Goal: Check status: Check status

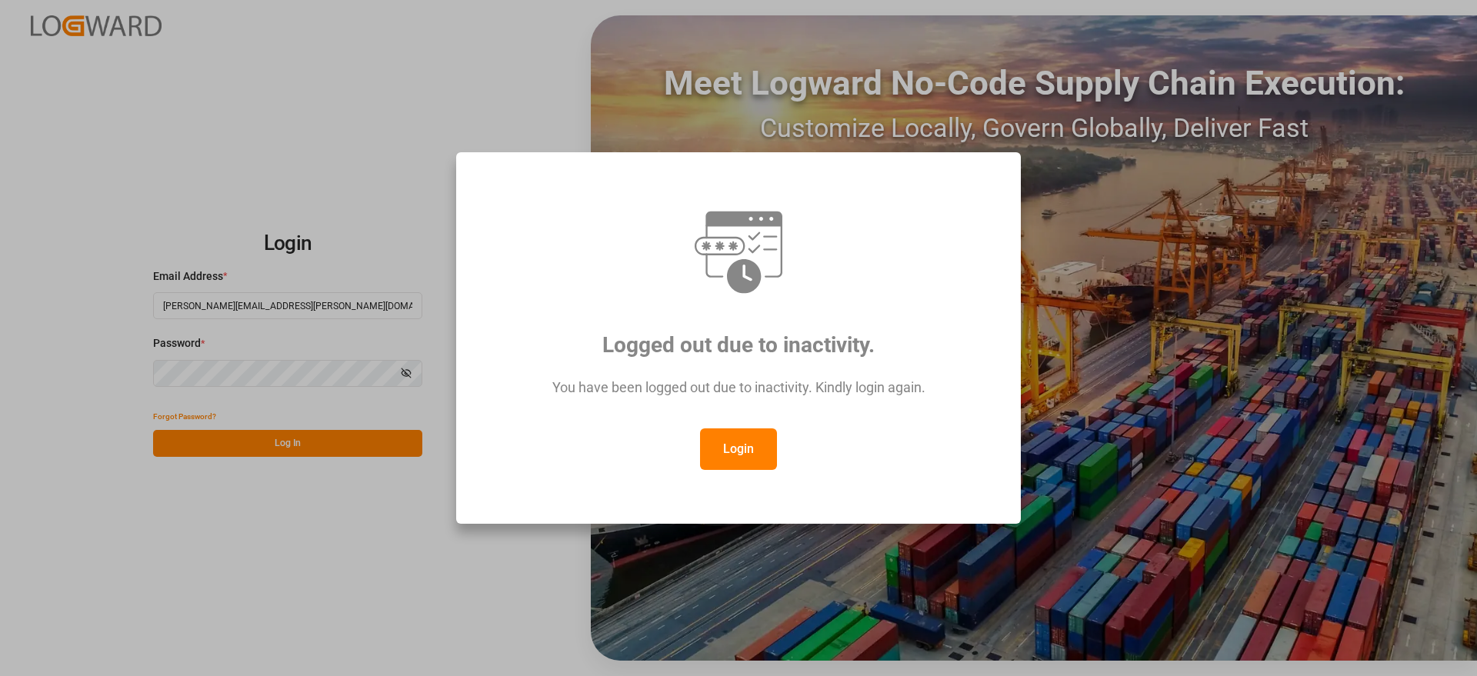
click at [733, 448] on button "Login" at bounding box center [738, 449] width 77 height 42
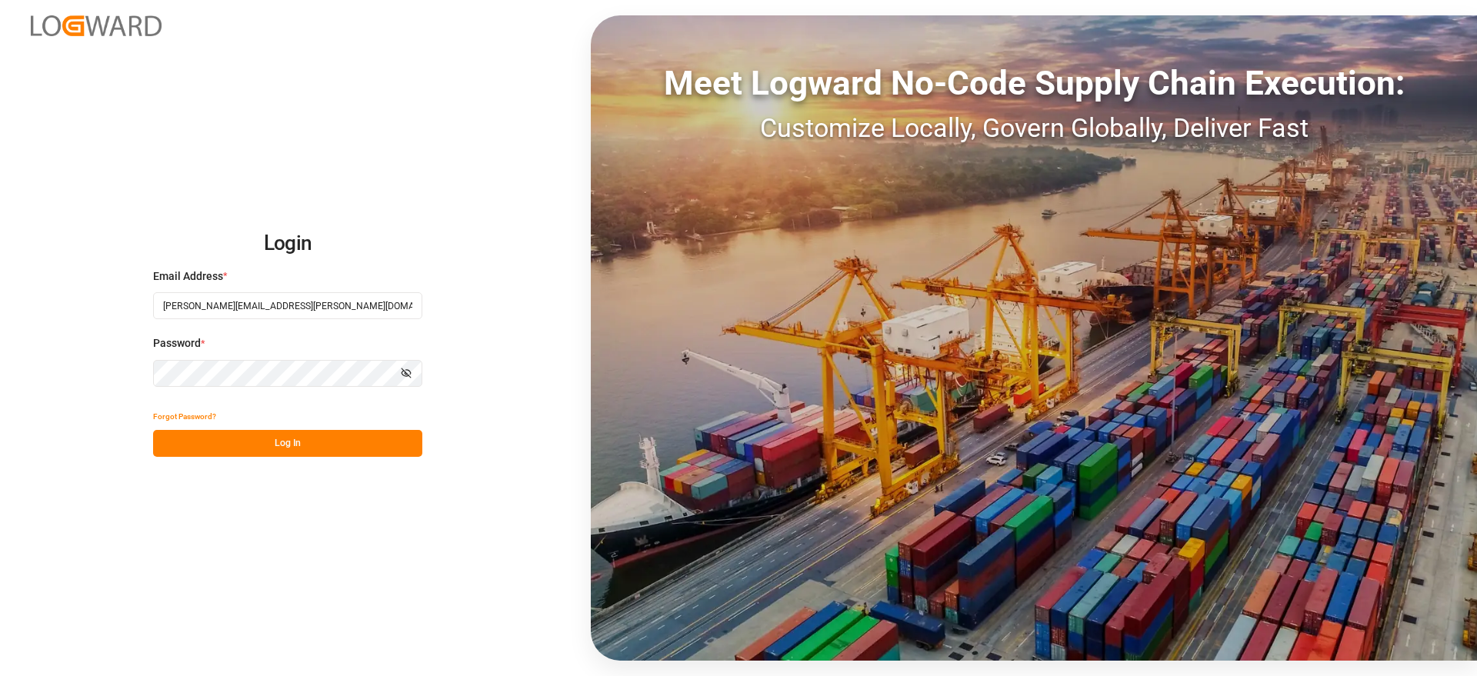
click at [362, 448] on button "Log In" at bounding box center [287, 443] width 269 height 27
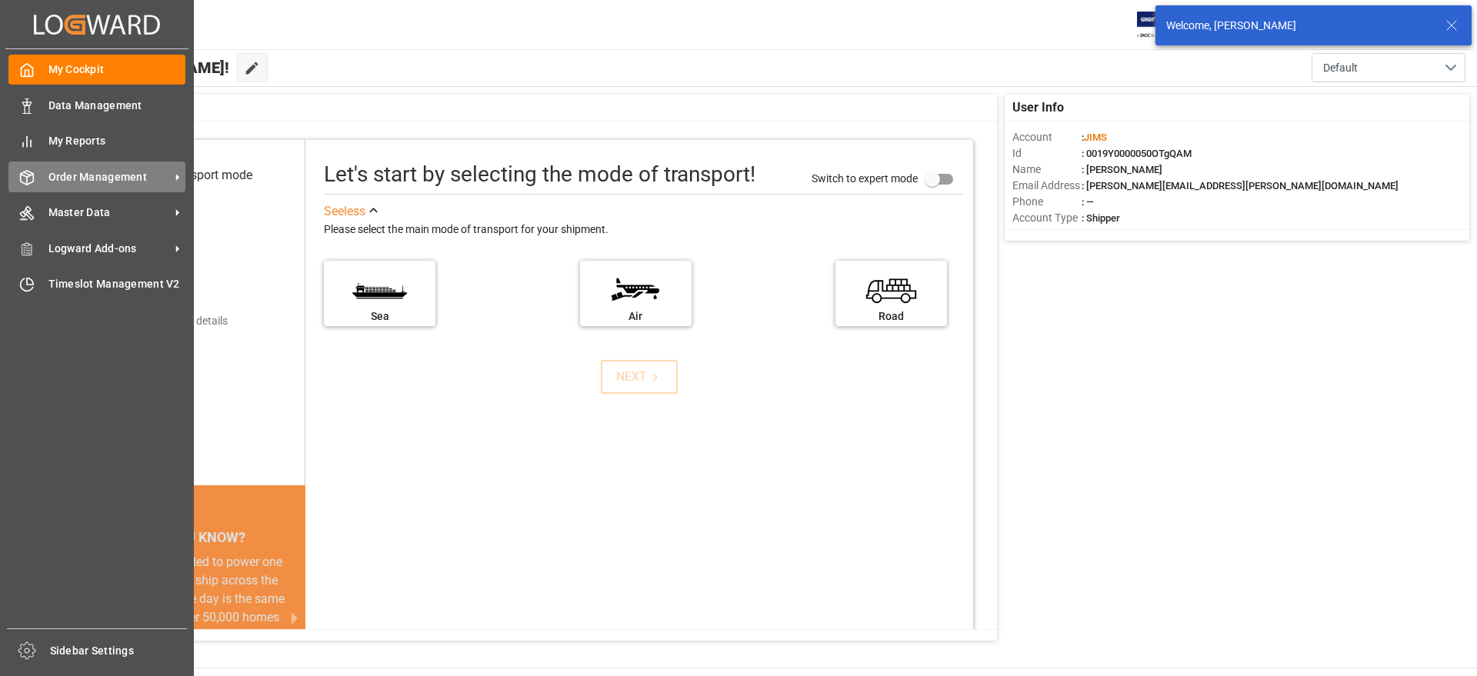
click at [122, 173] on span "Order Management" at bounding box center [109, 177] width 122 height 16
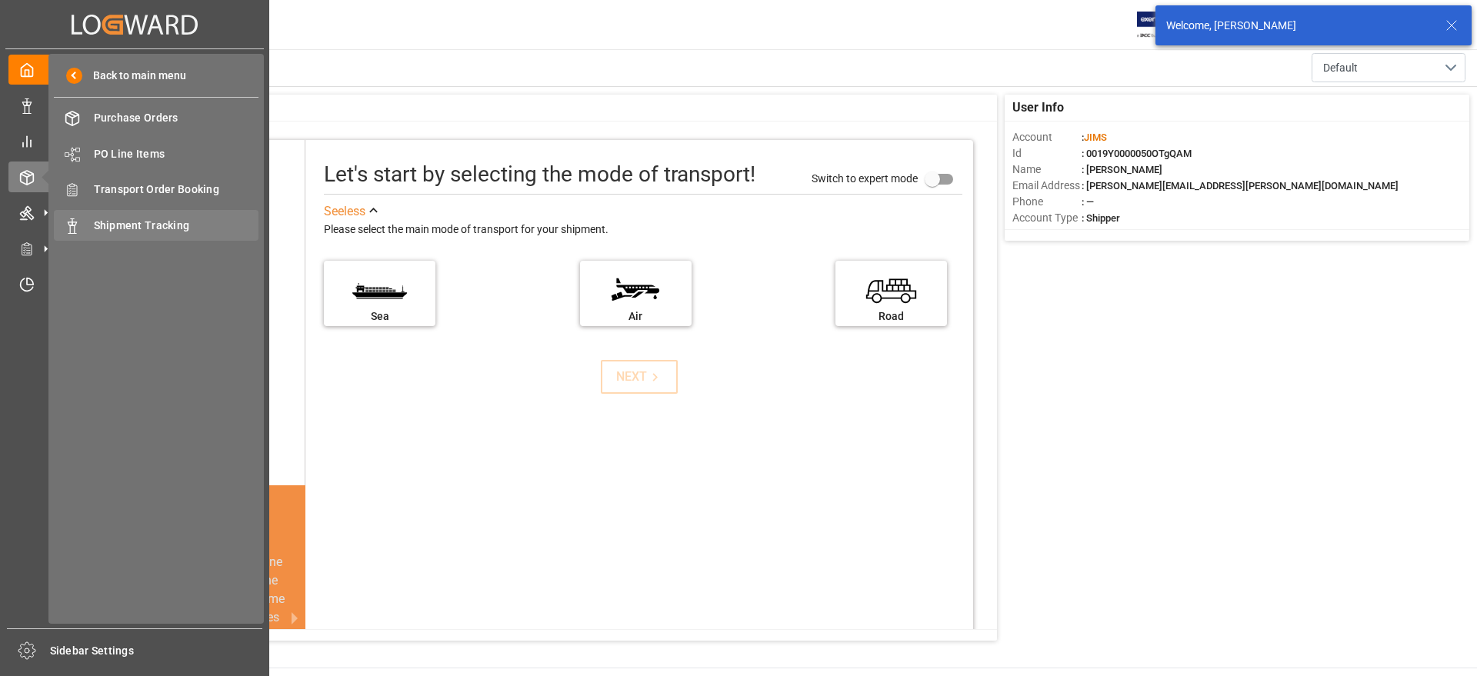
click at [178, 223] on span "Shipment Tracking" at bounding box center [176, 226] width 165 height 16
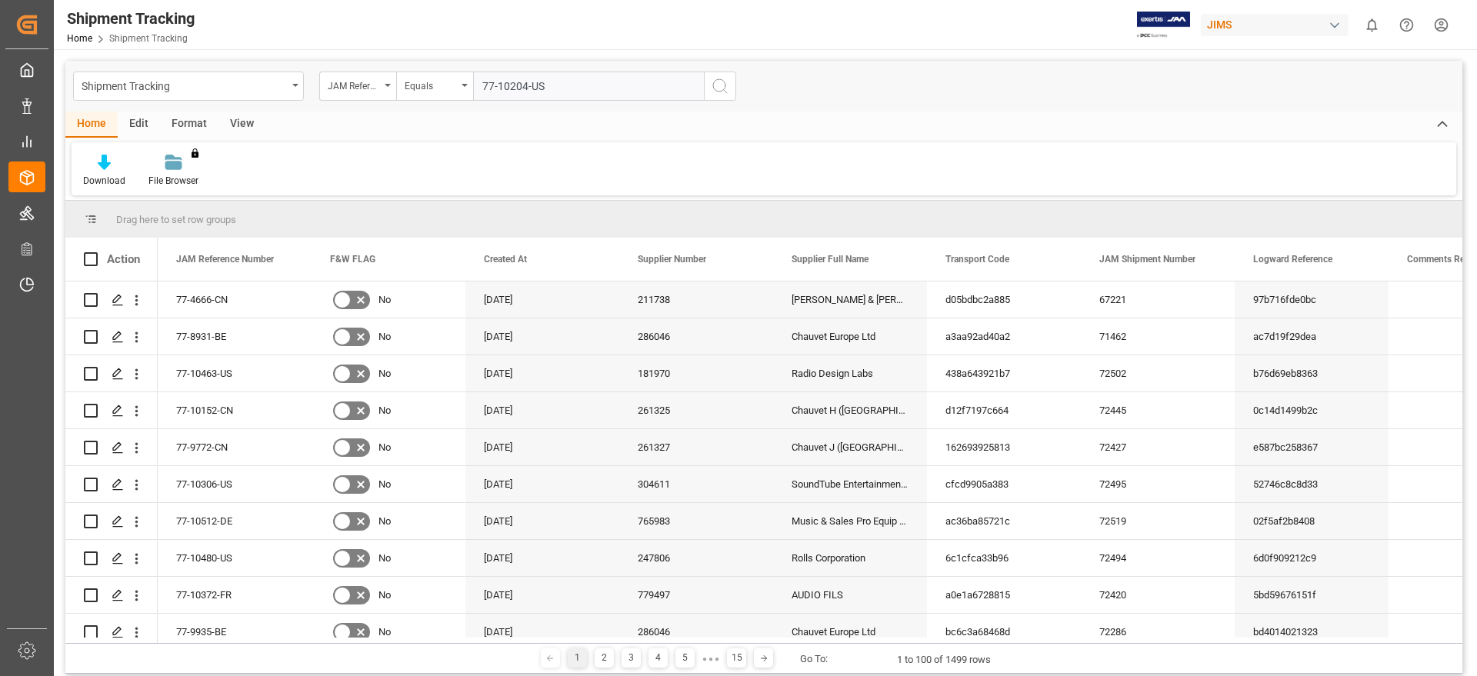
type input "77-10204-US"
click at [742, 85] on div "Shipment Tracking JAM Reference Number Equals 77-10204-[GEOGRAPHIC_DATA]" at bounding box center [763, 86] width 1397 height 51
click at [715, 93] on icon "search button" at bounding box center [720, 86] width 18 height 18
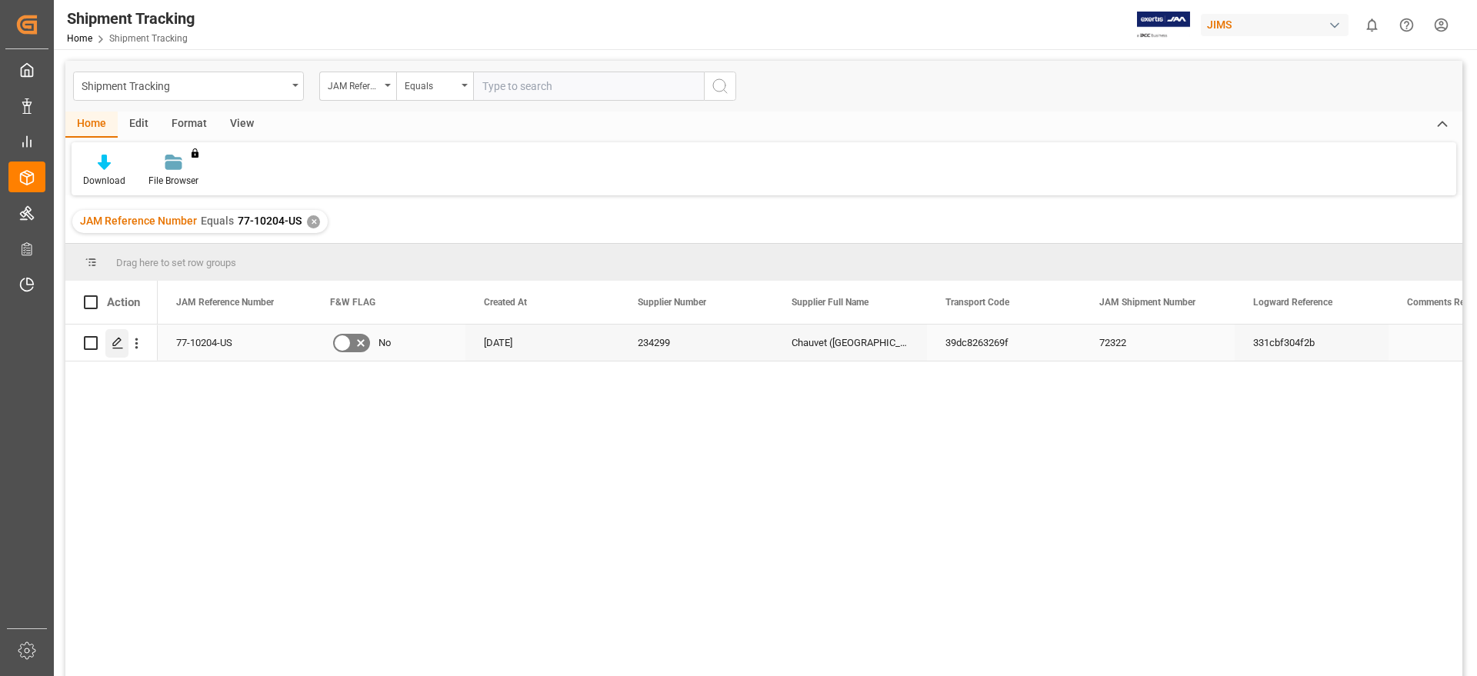
click at [118, 342] on polygon "Press SPACE to select this row." at bounding box center [117, 342] width 8 height 8
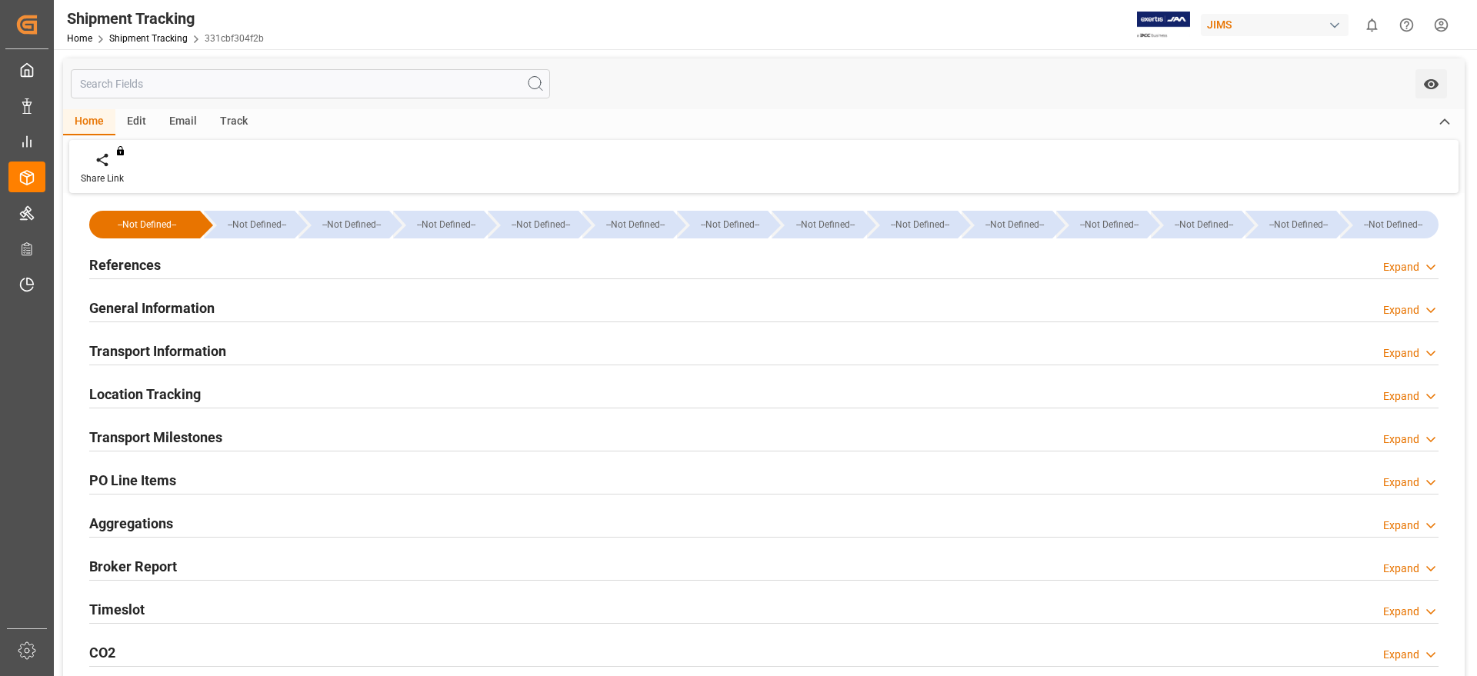
type input "13813"
click at [144, 298] on h2 "General Information" at bounding box center [151, 308] width 125 height 21
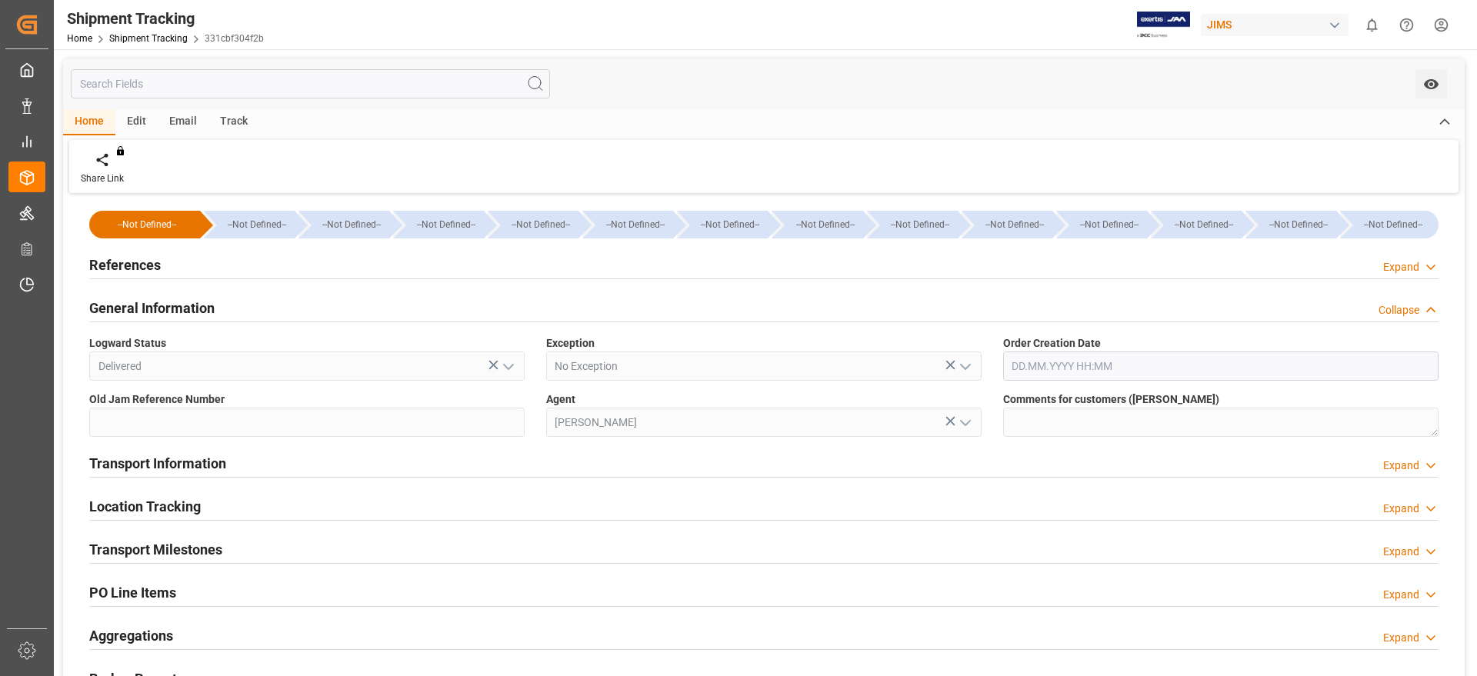
click at [163, 456] on h2 "Transport Information" at bounding box center [157, 463] width 137 height 21
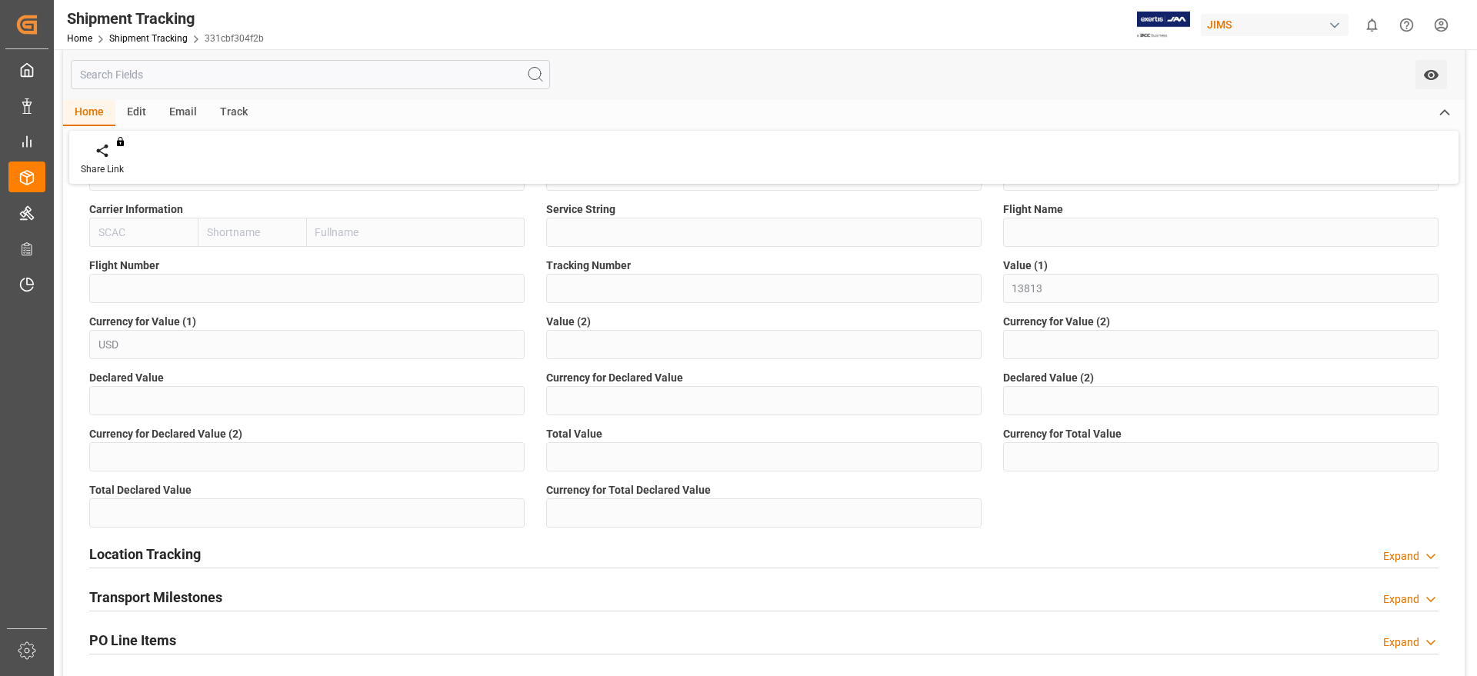
scroll to position [673, 0]
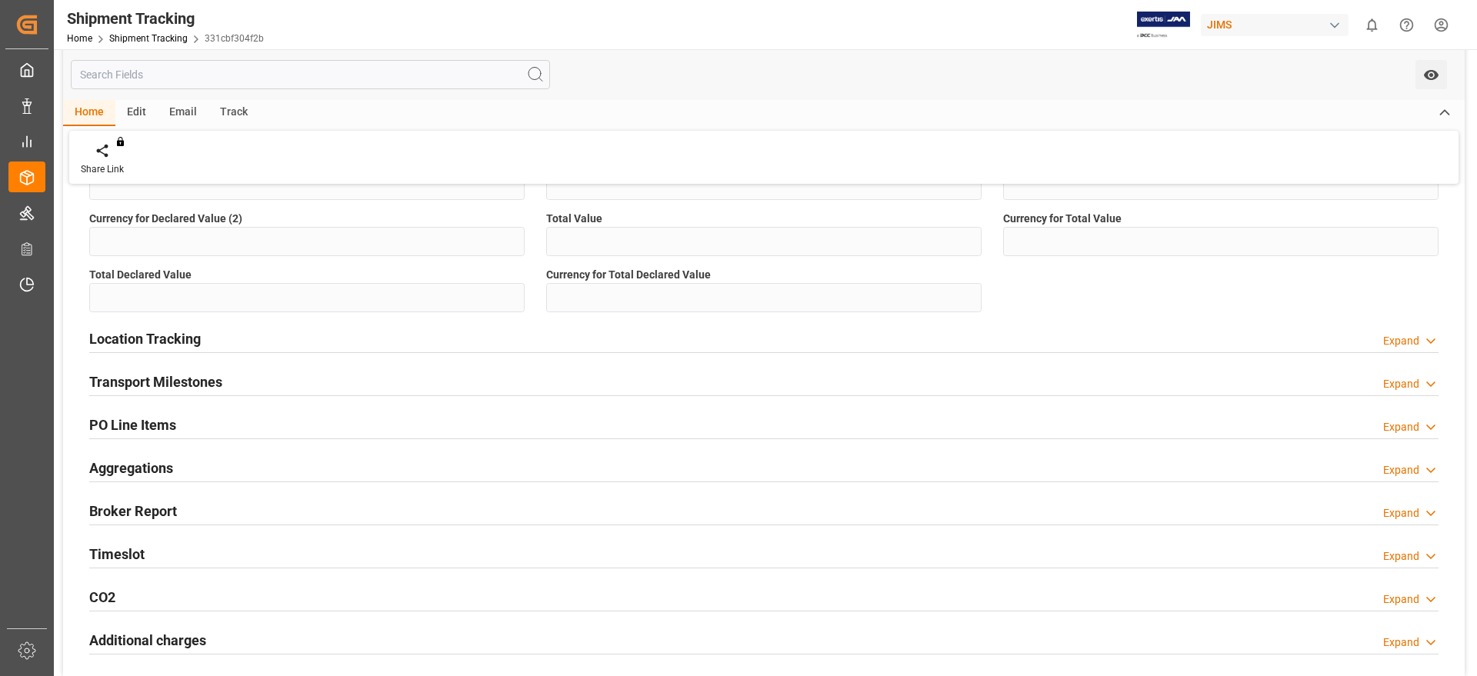
click at [157, 540] on div "Timeslot Expand" at bounding box center [763, 552] width 1349 height 29
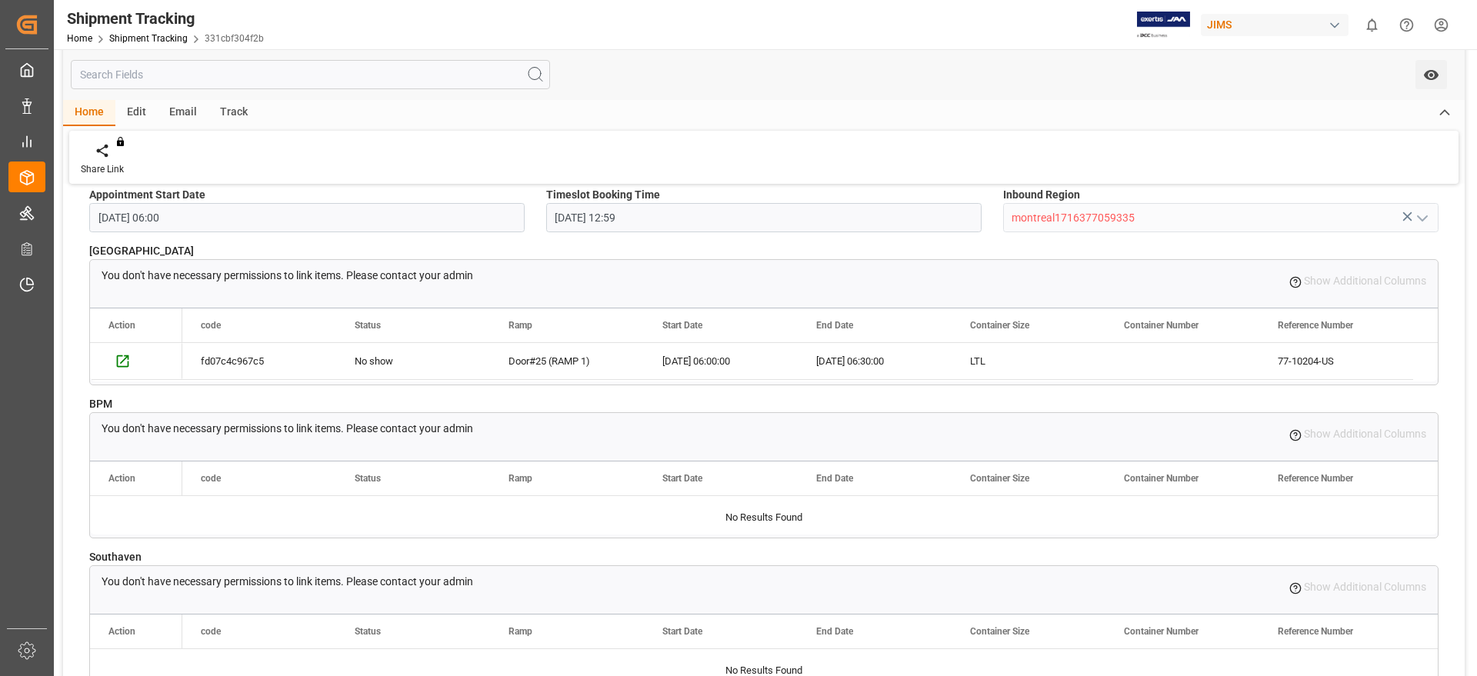
scroll to position [1058, 0]
